Goal: Task Accomplishment & Management: Manage account settings

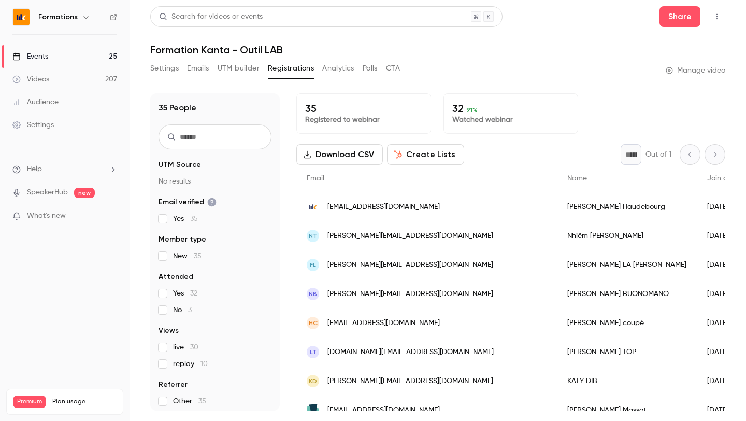
click at [76, 56] on link "Events 25" at bounding box center [65, 56] width 130 height 23
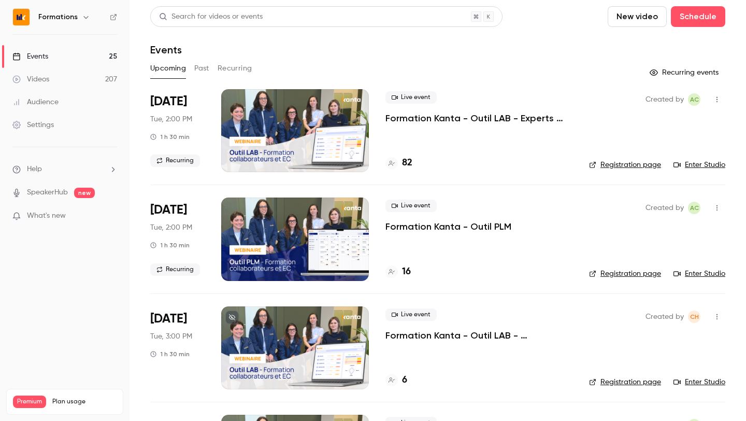
click at [66, 14] on h6 "Formations" at bounding box center [57, 17] width 39 height 10
click at [234, 68] on button "Recurring" at bounding box center [235, 68] width 35 height 17
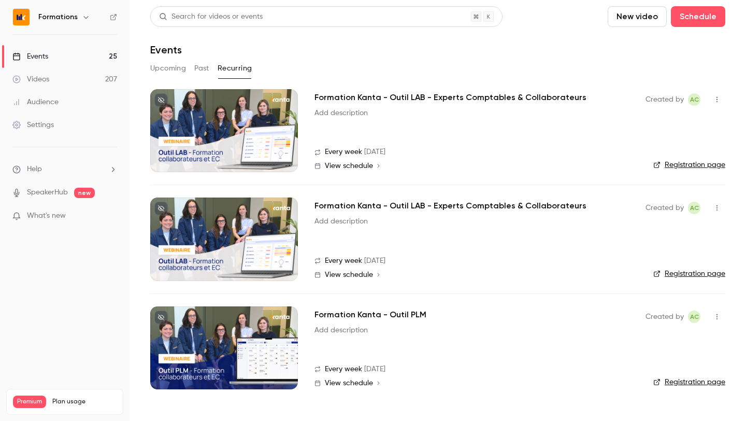
click at [351, 275] on span "View schedule" at bounding box center [349, 274] width 48 height 7
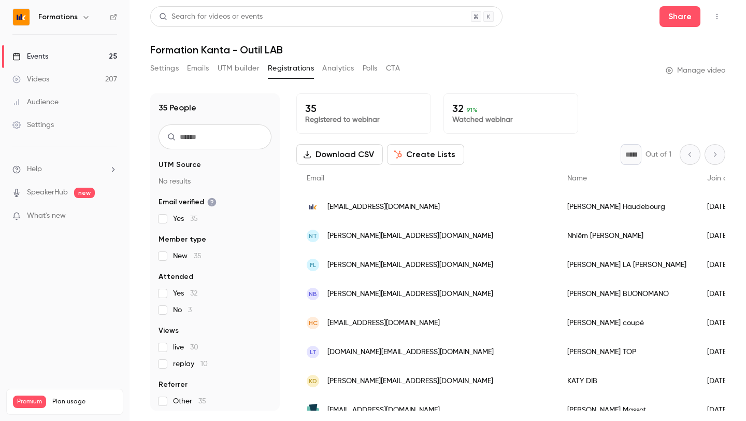
click at [61, 53] on link "Events 25" at bounding box center [65, 56] width 130 height 23
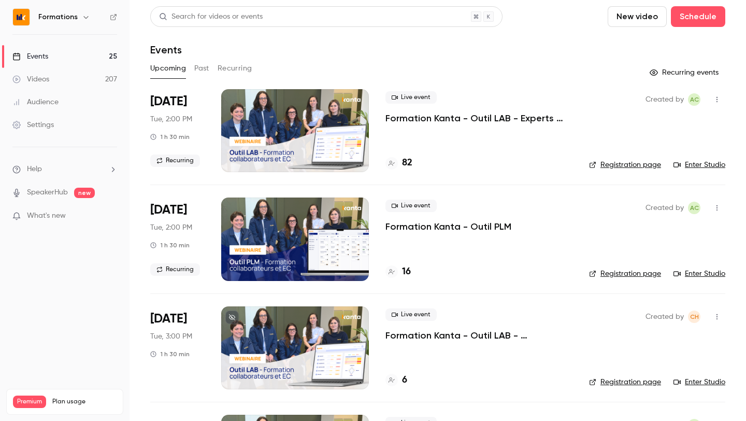
click at [225, 65] on button "Recurring" at bounding box center [235, 68] width 35 height 17
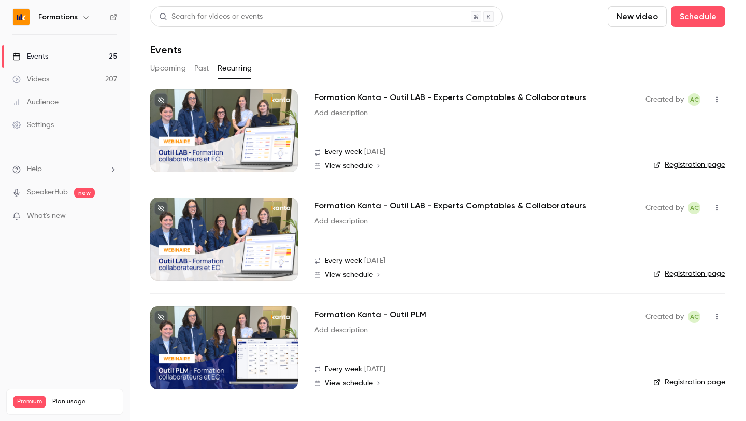
click at [347, 276] on span "View schedule" at bounding box center [349, 274] width 48 height 7
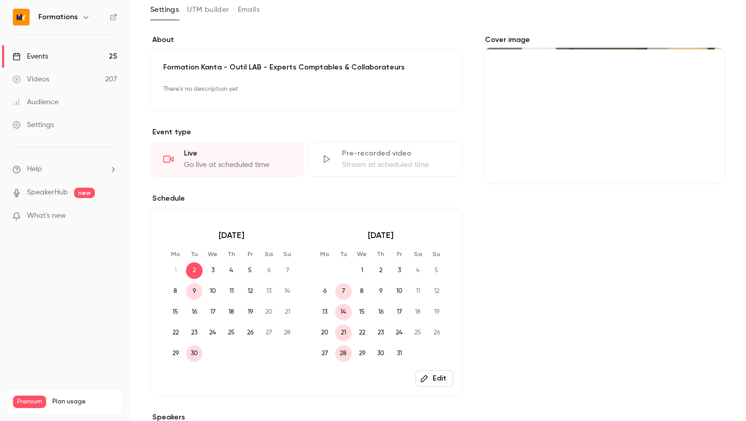
scroll to position [70, 0]
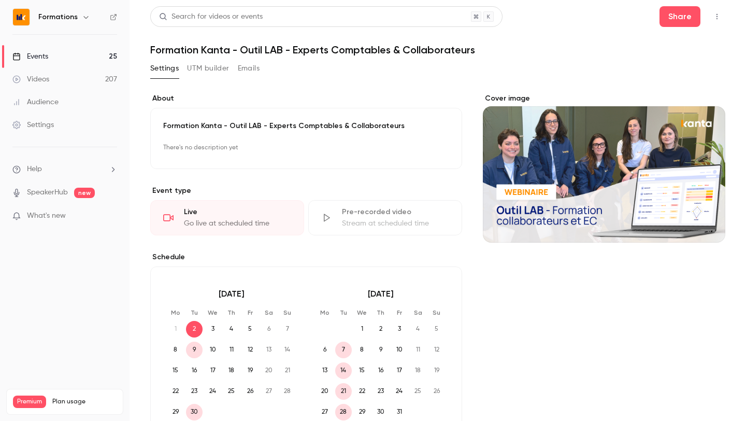
click at [102, 57] on link "Events 25" at bounding box center [65, 56] width 130 height 23
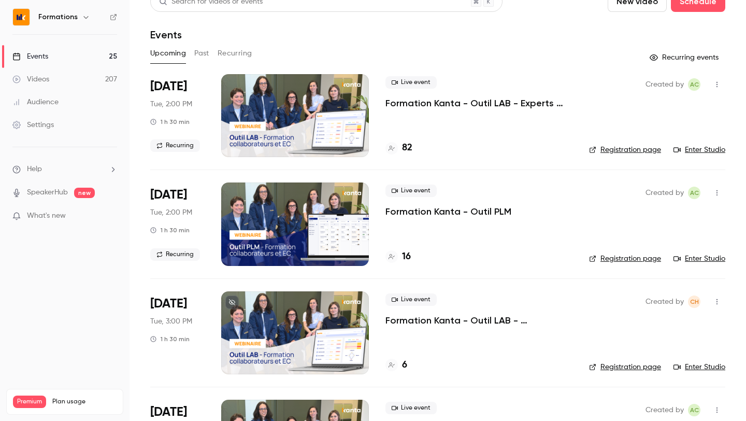
scroll to position [3, 0]
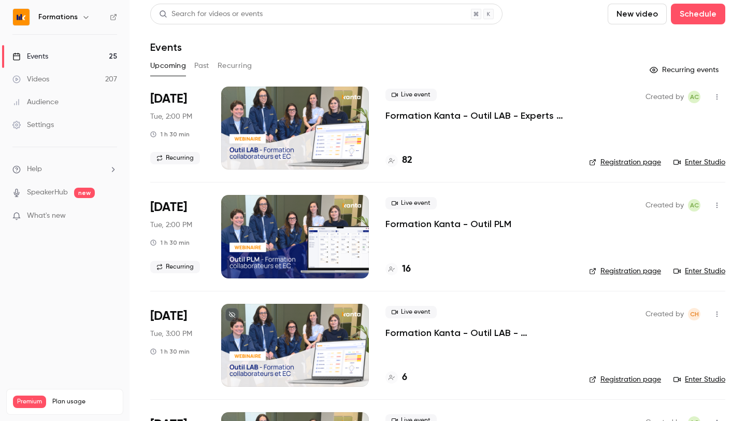
click at [241, 59] on button "Recurring" at bounding box center [235, 66] width 35 height 17
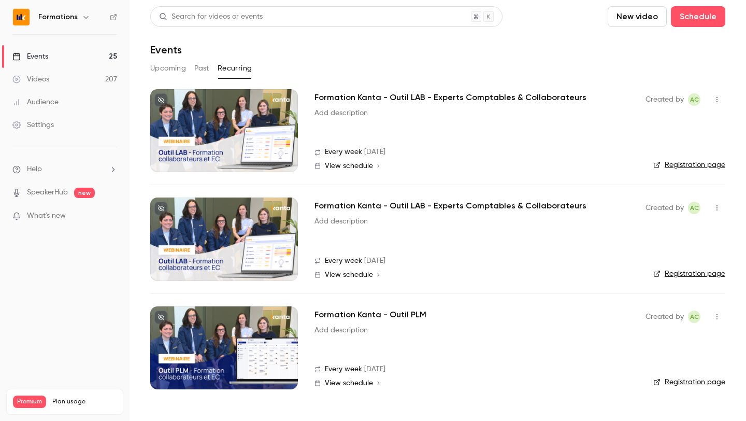
click at [693, 381] on link "Registration page" at bounding box center [689, 382] width 72 height 10
click at [695, 275] on link "Registration page" at bounding box center [689, 273] width 72 height 10
